Goal: Task Accomplishment & Management: Complete application form

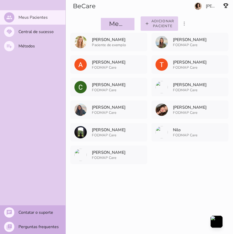
click at [0, 0] on slot "Adicionar paciente" at bounding box center [0, 0] width 0 height 0
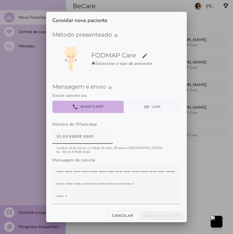
click at [145, 110] on button "link Link" at bounding box center [152, 107] width 57 height 12
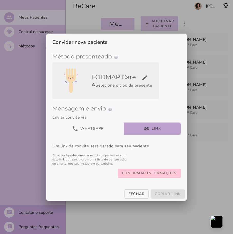
click at [79, 89] on img at bounding box center [70, 80] width 23 height 33
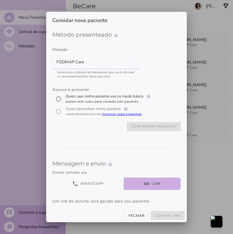
click at [57, 97] on input "[object Object]" at bounding box center [58, 99] width 12 height 12
radio input "****"
type mwc-radio "trial-extension"
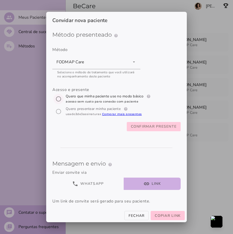
click at [0, 0] on slot "Confirmar presente" at bounding box center [0, 0] width 0 height 0
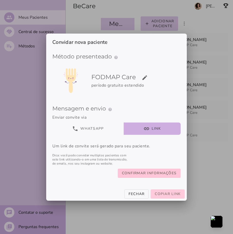
click at [165, 193] on span "Copiar link" at bounding box center [168, 193] width 26 height 5
click at [164, 197] on button "Copiar link" at bounding box center [167, 193] width 34 height 9
click at [156, 129] on button "link Link" at bounding box center [152, 129] width 57 height 12
